Goal: Information Seeking & Learning: Learn about a topic

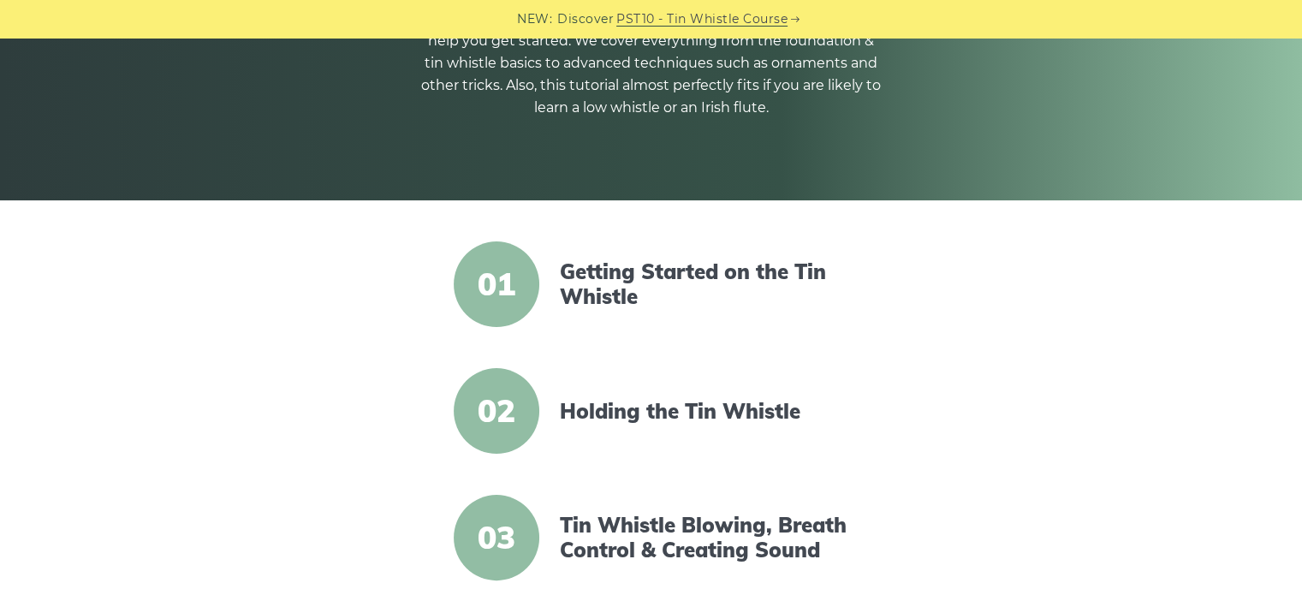
scroll to position [257, 0]
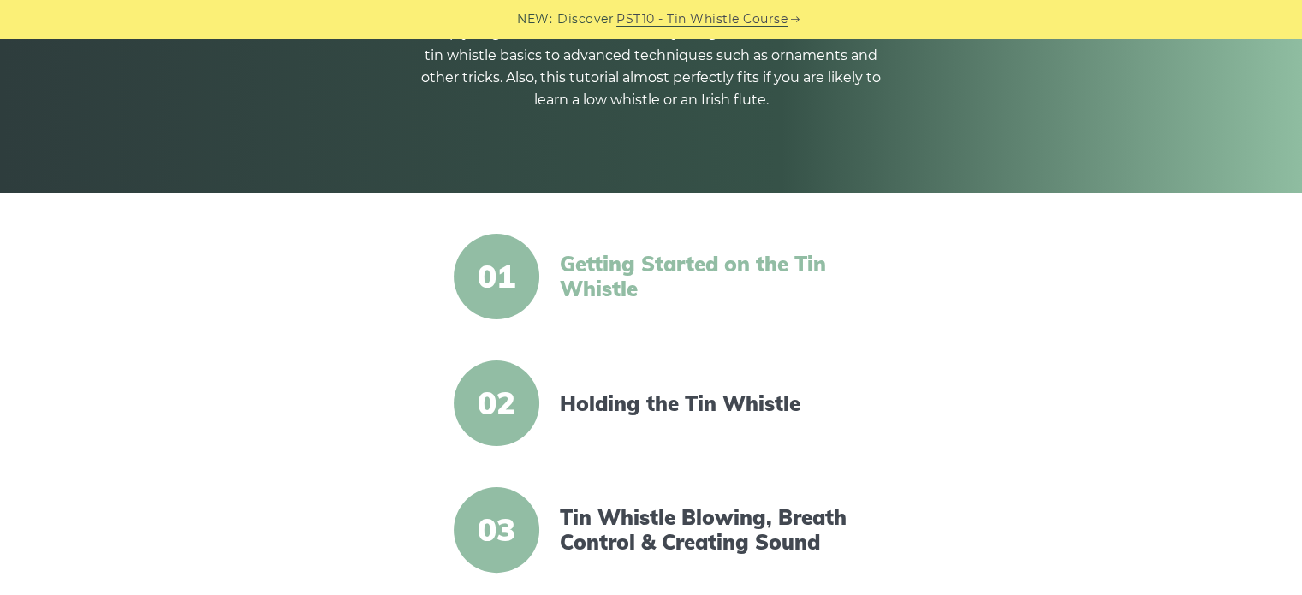
click at [597, 280] on link "Getting Started on the Tin Whistle" at bounding box center [707, 277] width 295 height 50
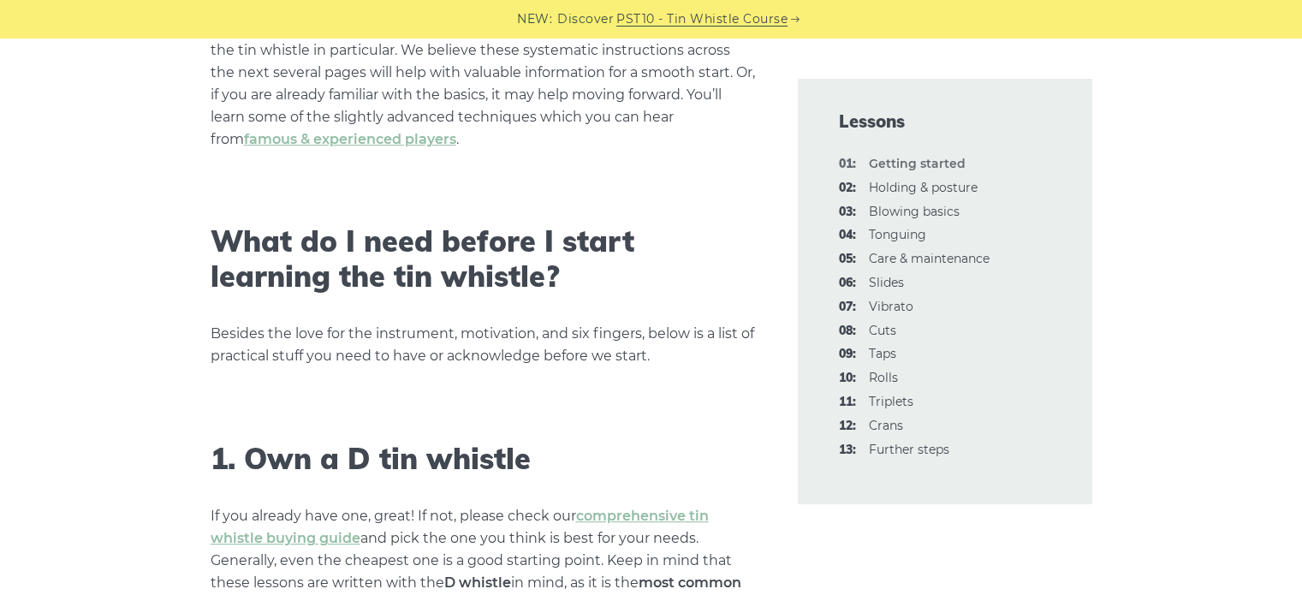
scroll to position [771, 0]
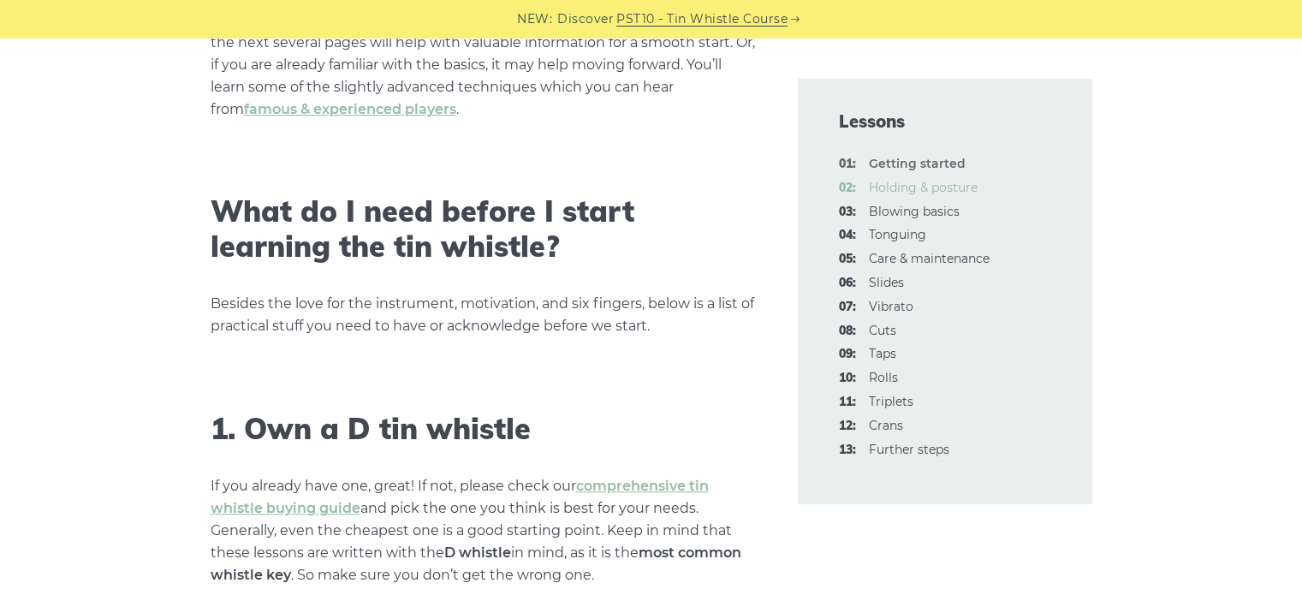
click at [879, 184] on link "02: Holding & posture" at bounding box center [923, 187] width 109 height 15
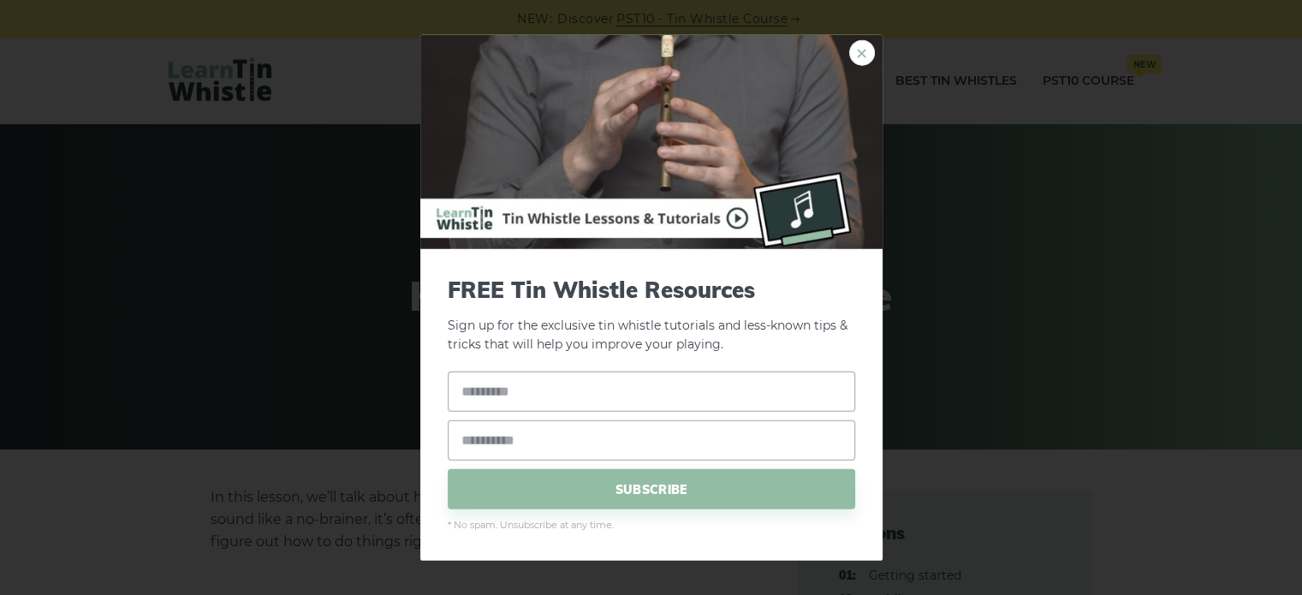
click at [855, 47] on link "×" at bounding box center [862, 52] width 26 height 26
